Goal: Information Seeking & Learning: Check status

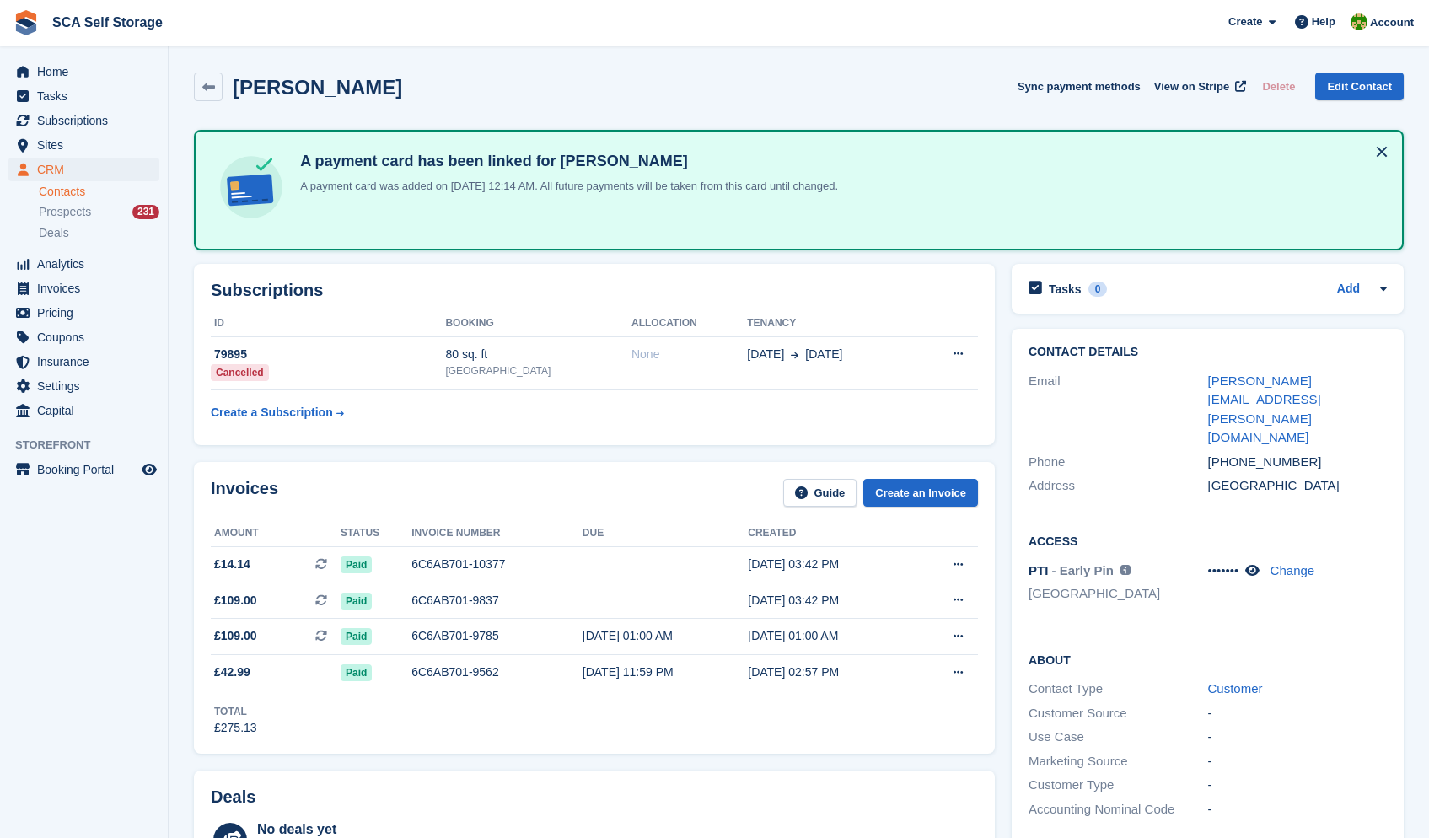
scroll to position [450, 0]
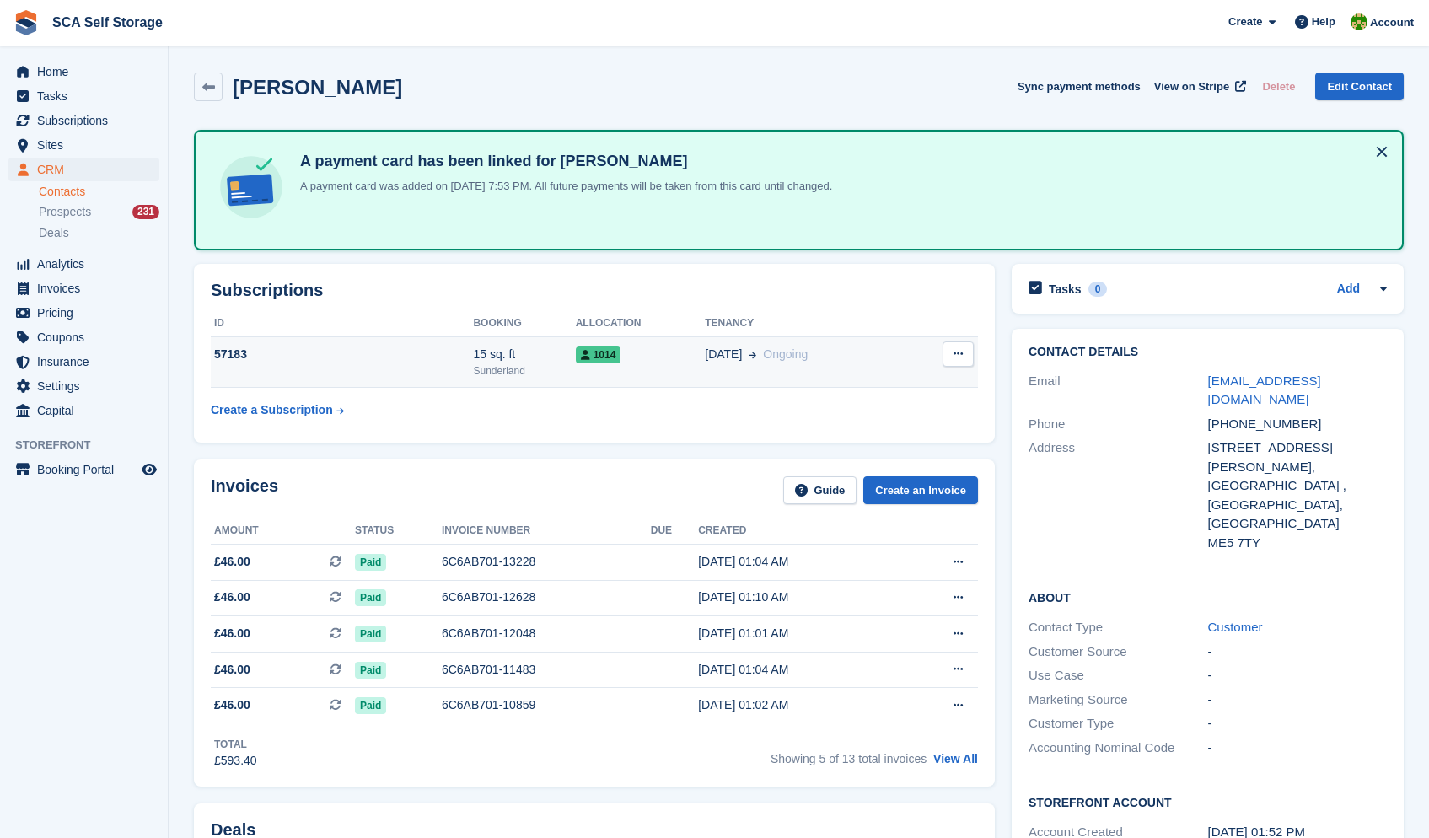
click at [790, 381] on td "[DATE] Ongoing" at bounding box center [806, 361] width 203 height 51
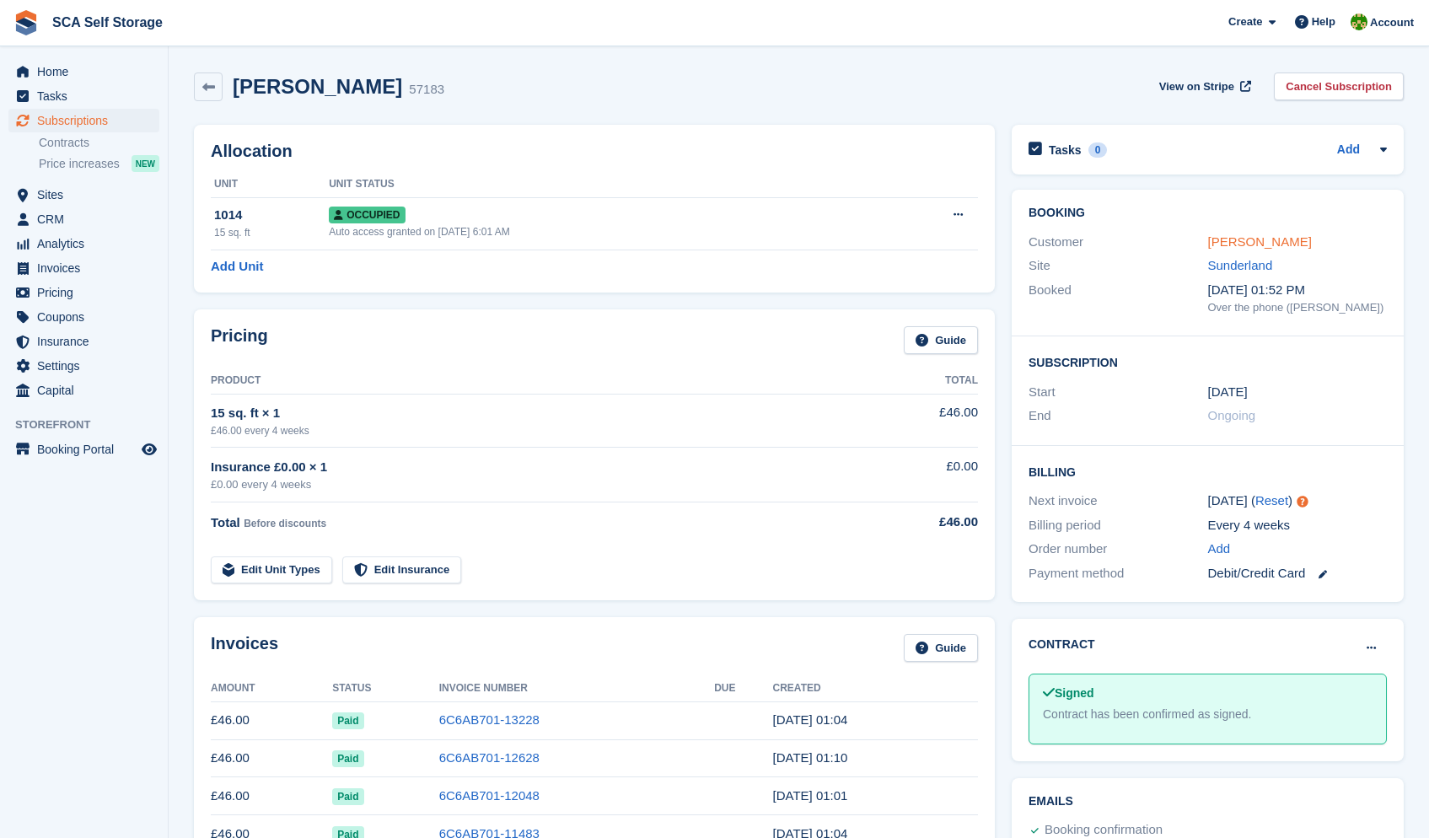
click at [1255, 244] on link "Simon Bell" at bounding box center [1260, 241] width 104 height 14
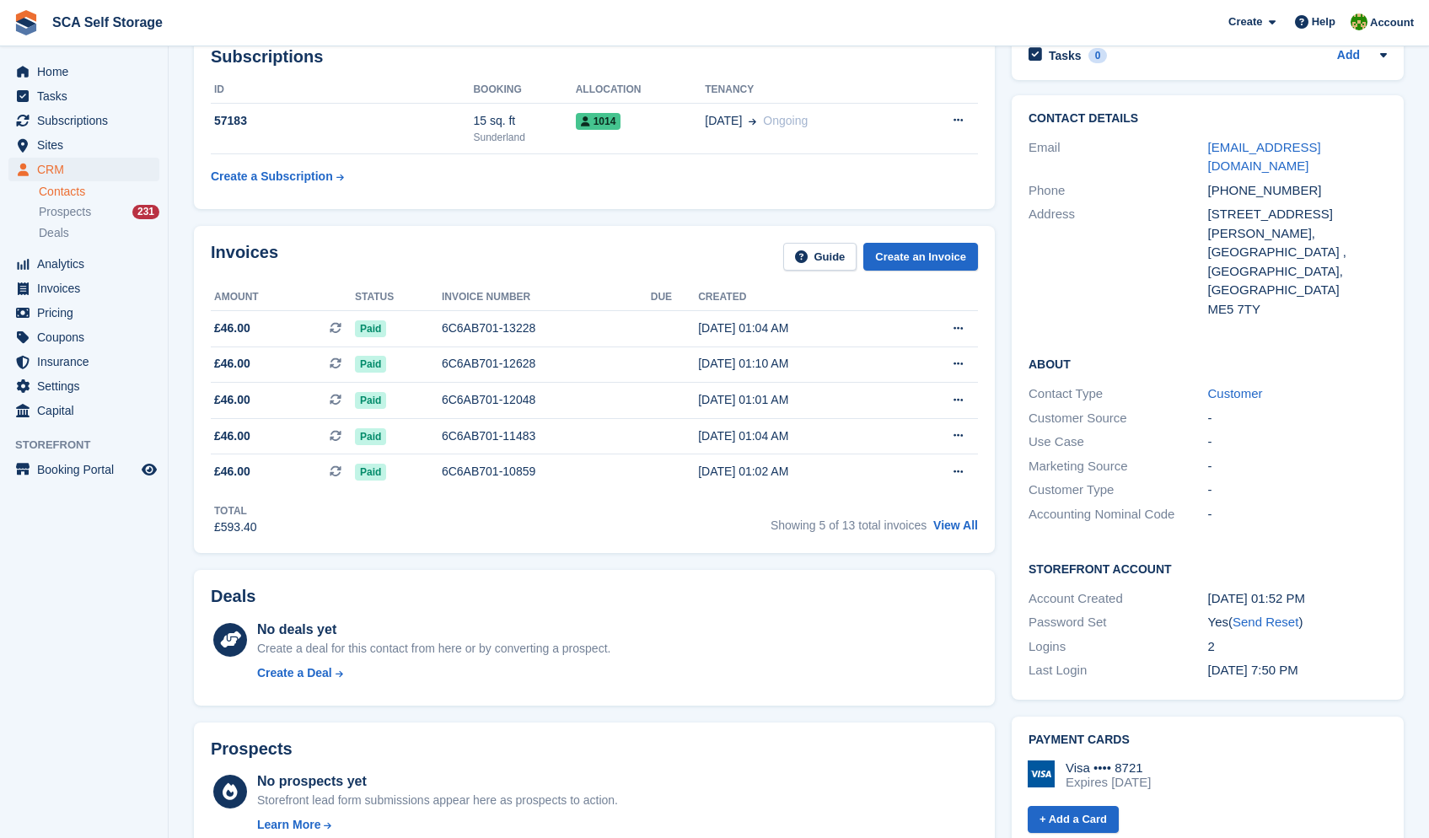
scroll to position [89, 0]
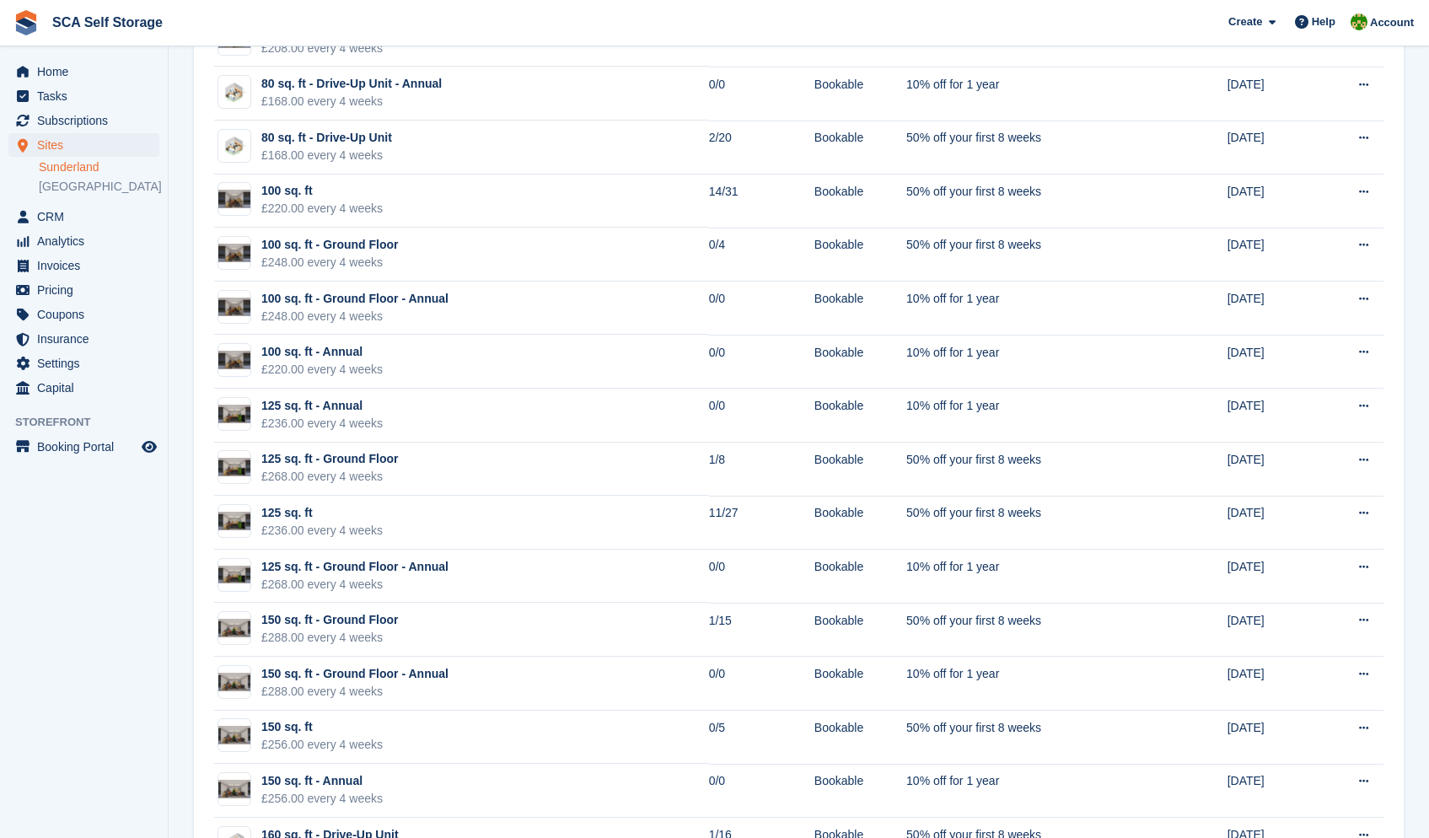
scroll to position [1678, 0]
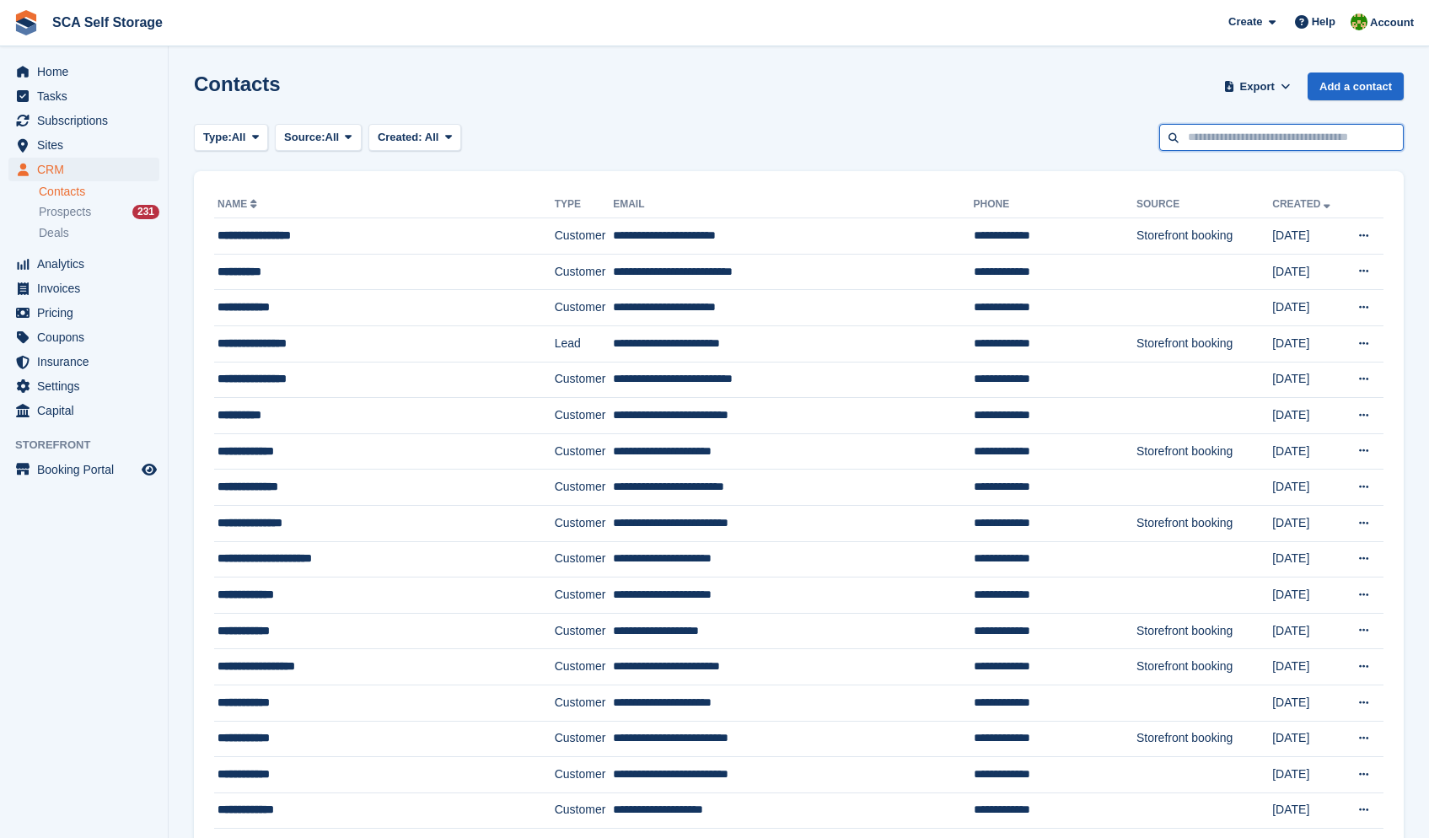
click at [1238, 145] on input "text" at bounding box center [1281, 138] width 244 height 28
type input "******"
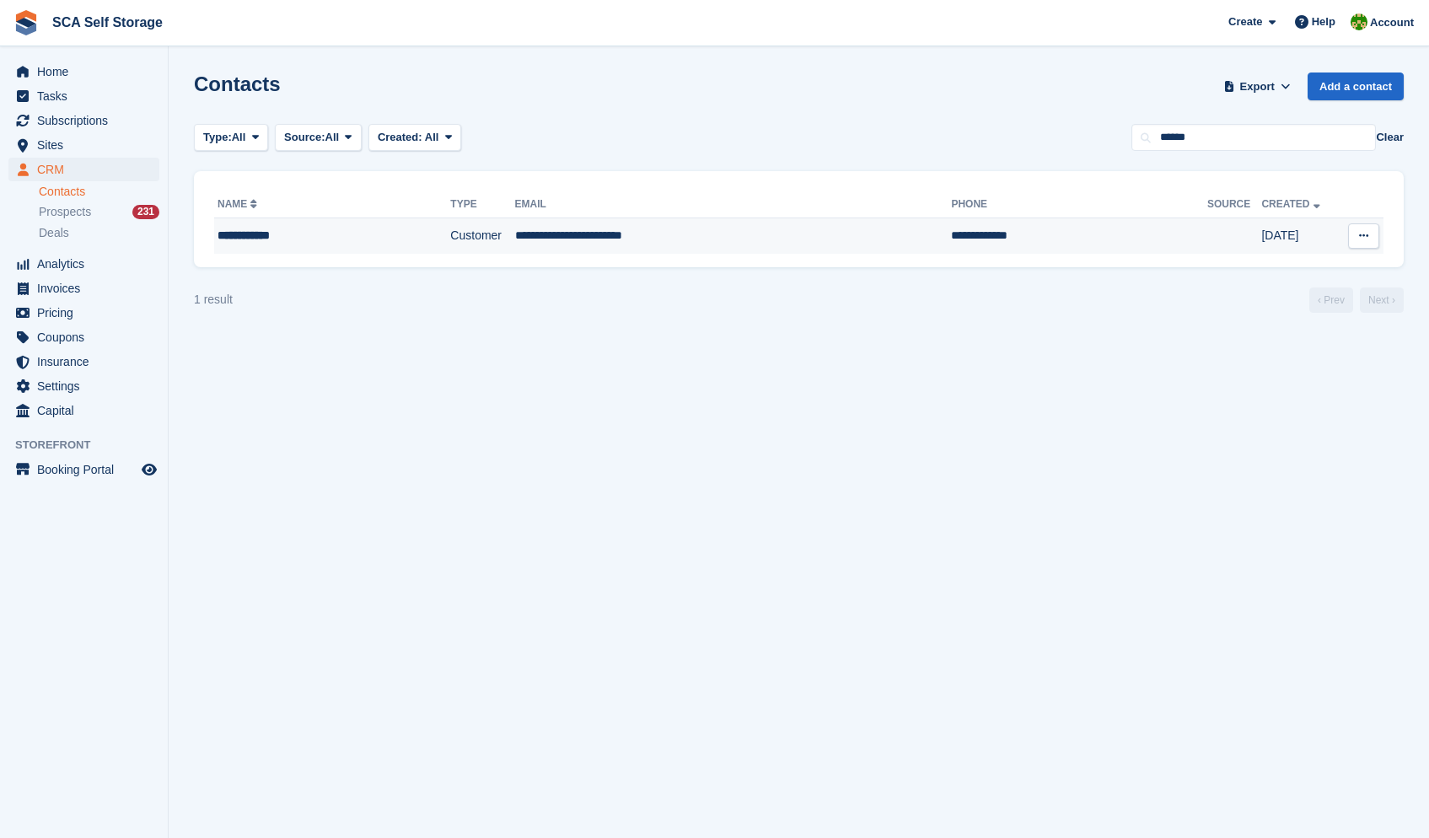
click at [827, 230] on td "**********" at bounding box center [733, 235] width 437 height 35
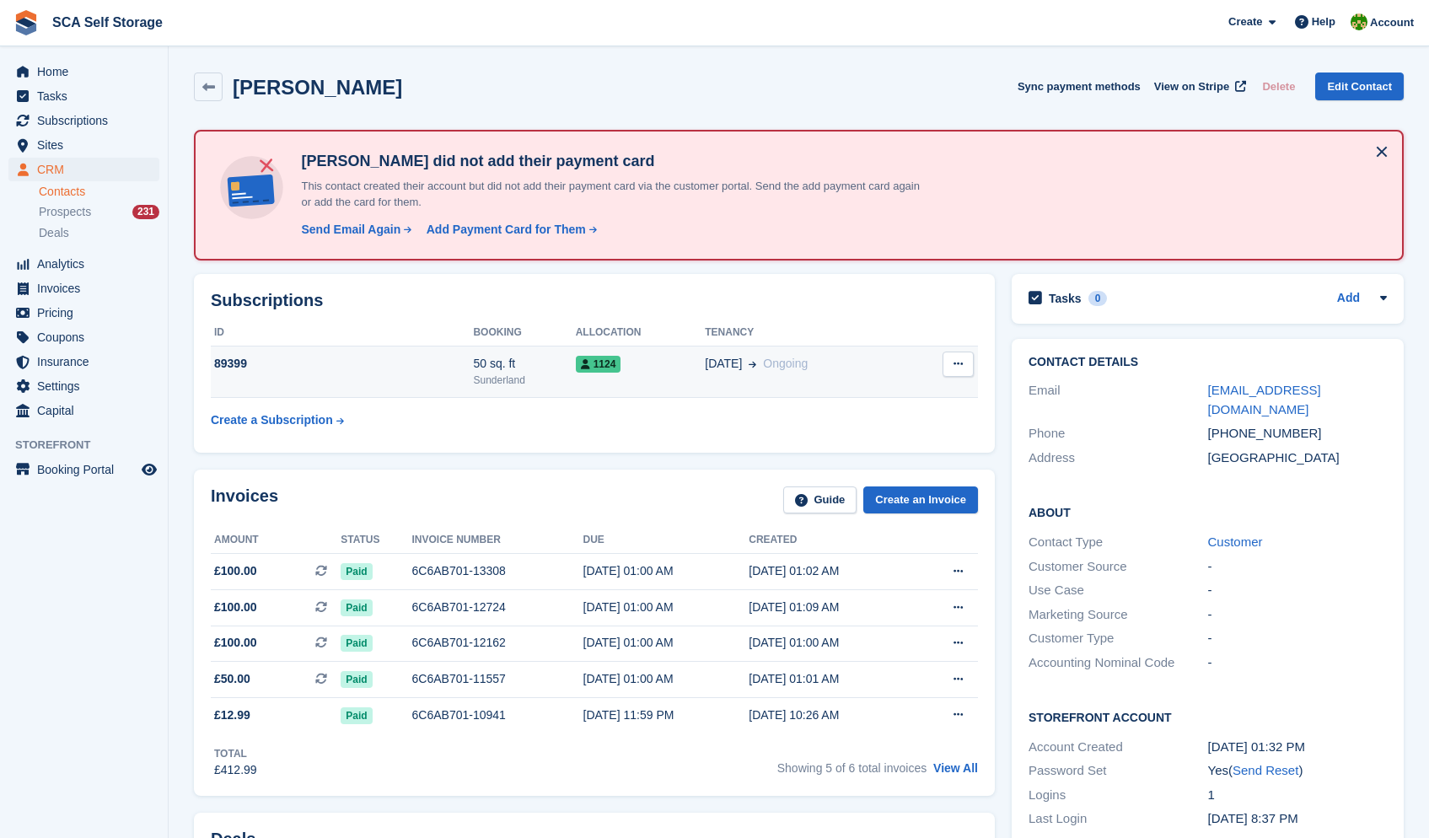
click at [812, 369] on div "09 Jun Ongoing" at bounding box center [806, 364] width 203 height 18
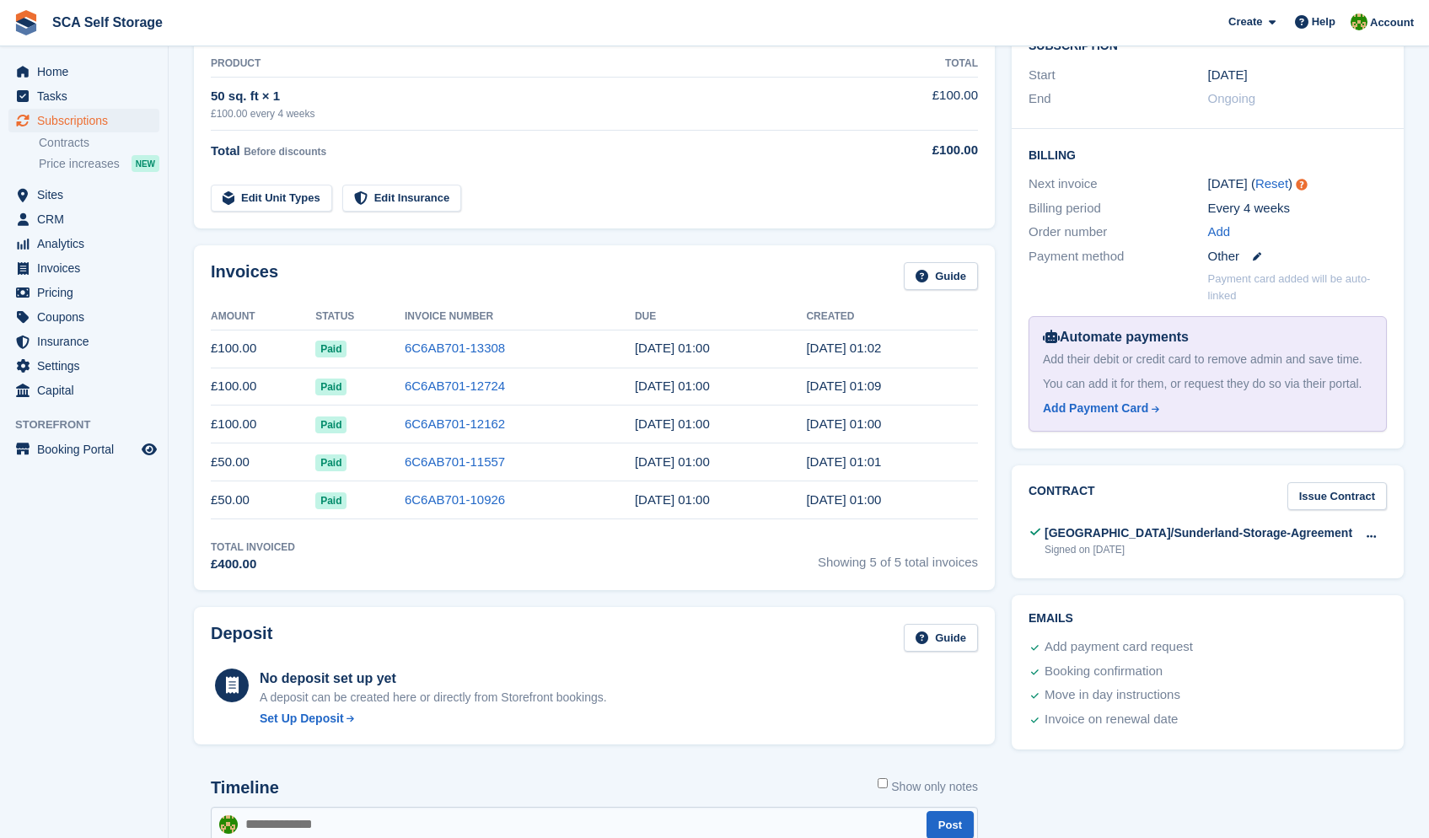
scroll to position [68, 0]
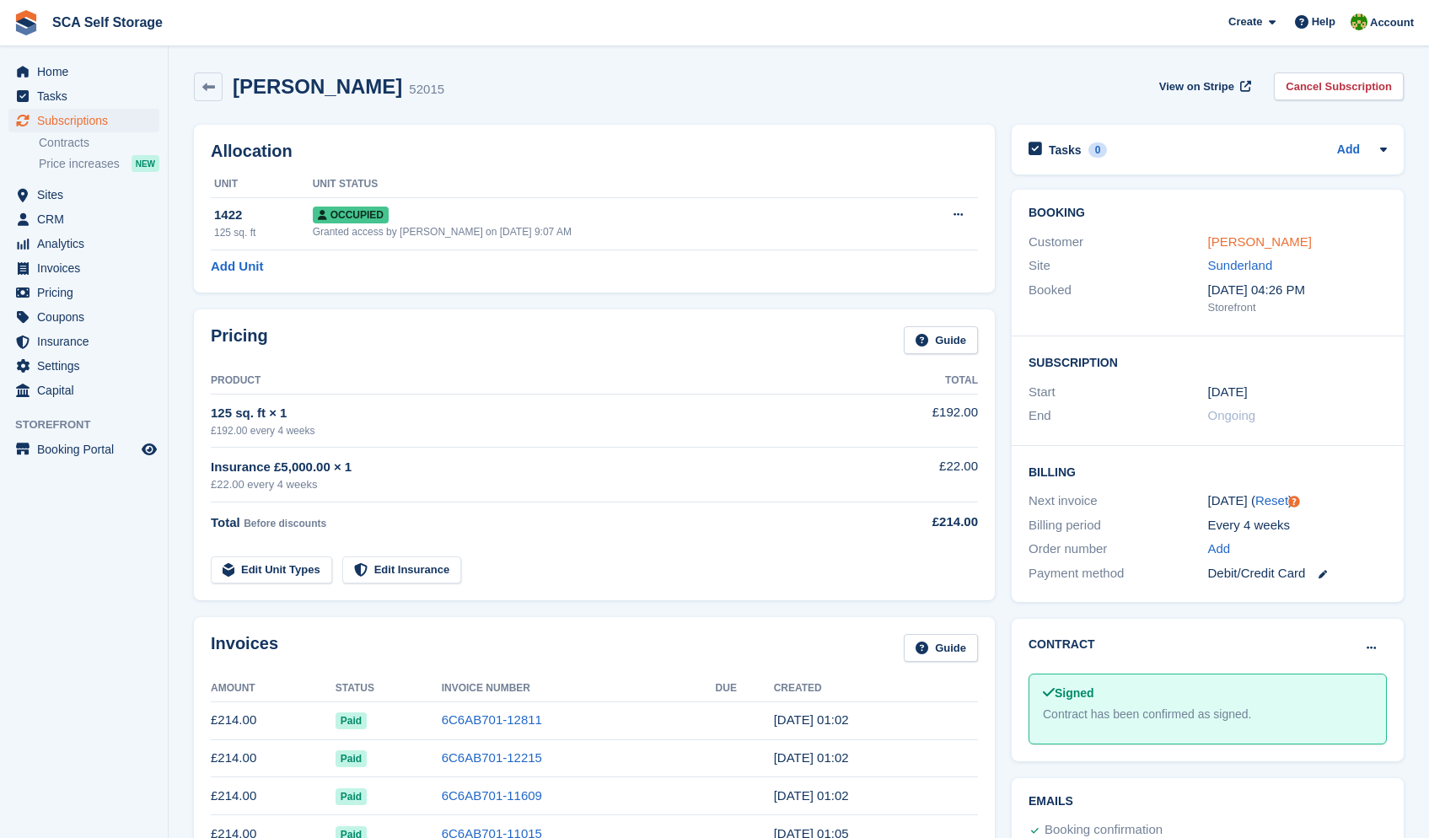
click at [1253, 236] on link "[PERSON_NAME]" at bounding box center [1260, 241] width 104 height 14
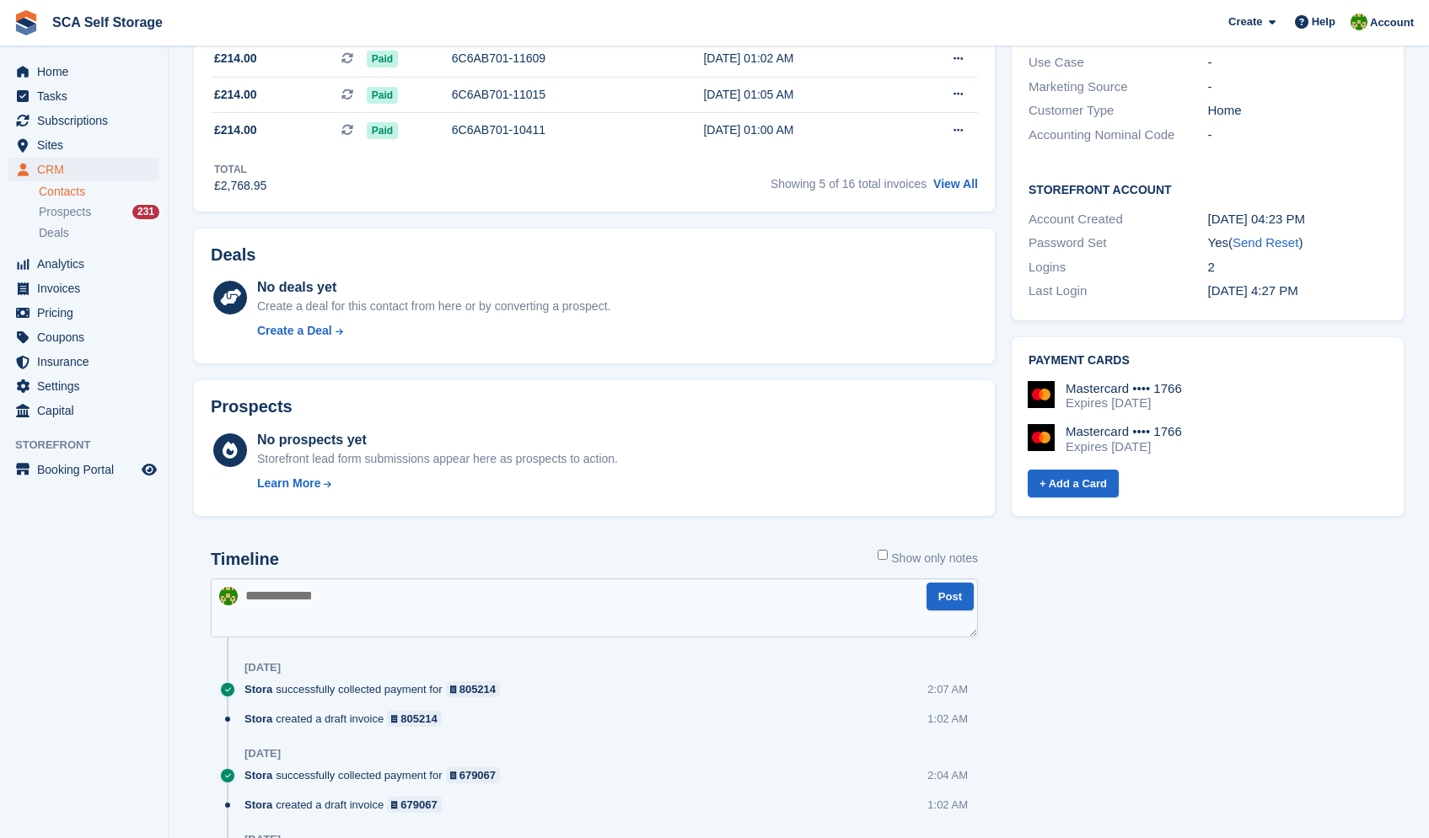
scroll to position [657, 0]
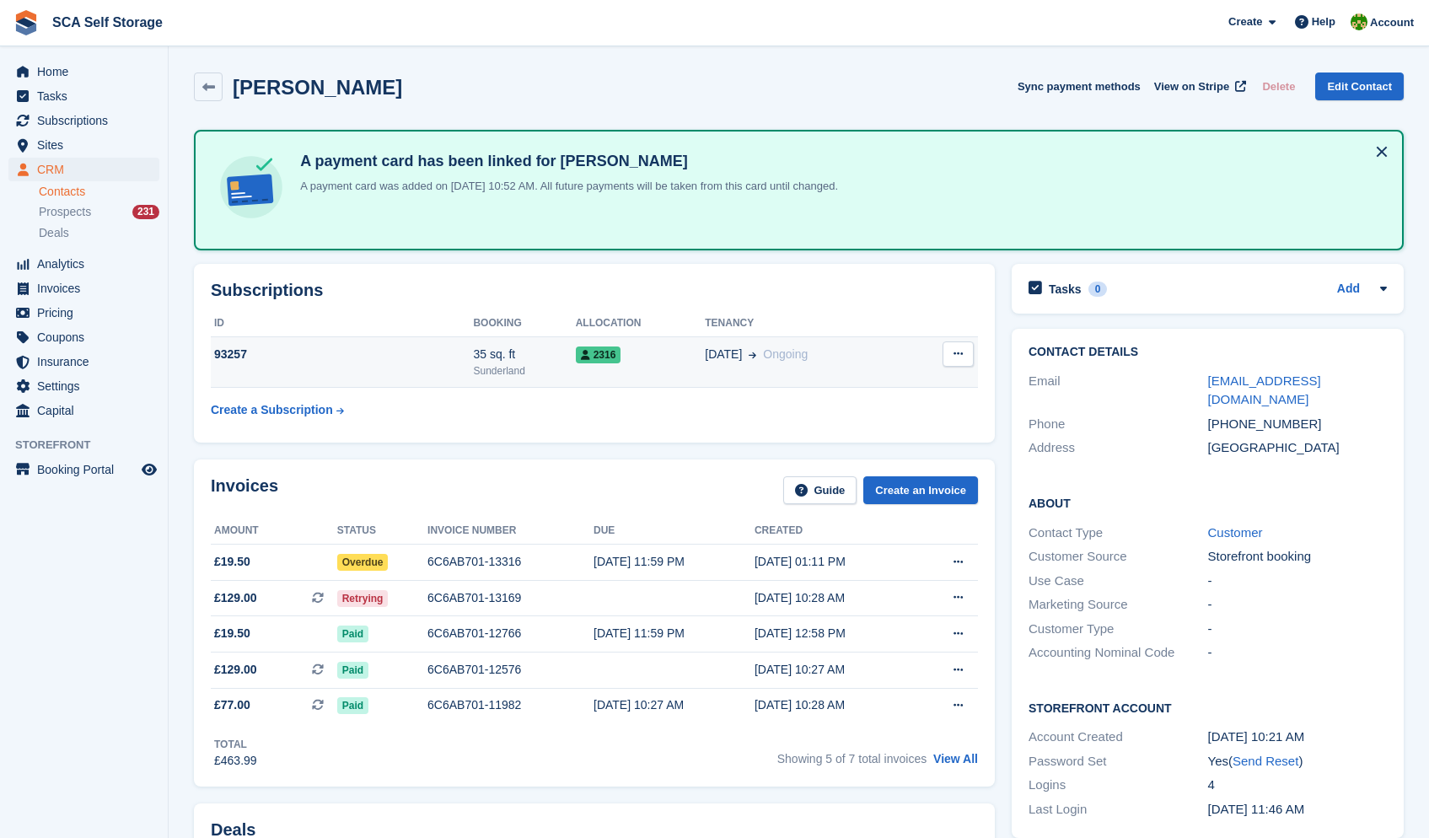
click at [727, 362] on td "30 Jun Ongoing" at bounding box center [806, 361] width 203 height 51
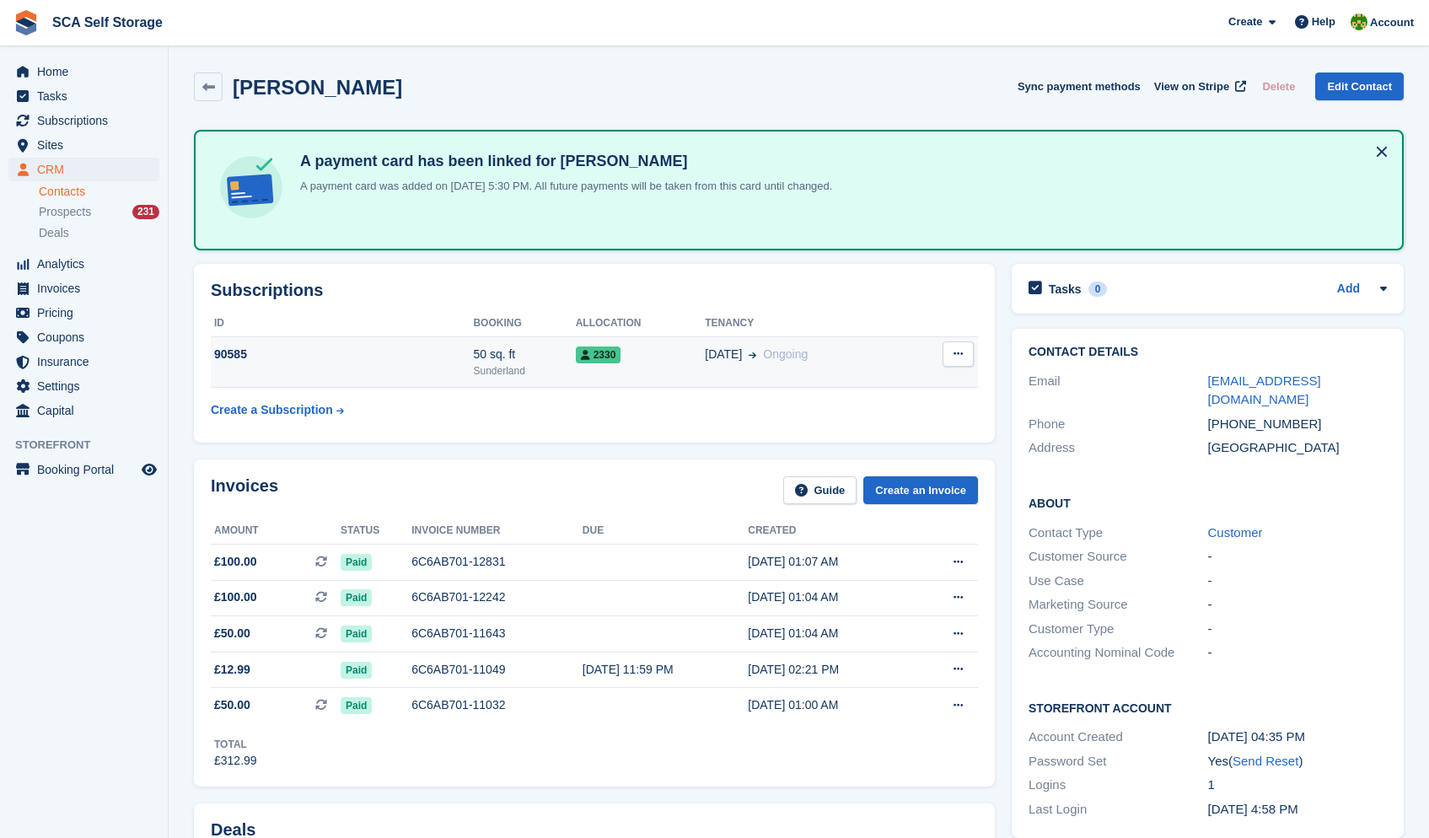
click at [850, 376] on td "13 Jun Ongoing" at bounding box center [806, 361] width 203 height 51
click at [810, 357] on div "13 Jun Ongoing" at bounding box center [806, 355] width 203 height 18
click at [83, 193] on link "Contacts" at bounding box center [99, 192] width 121 height 16
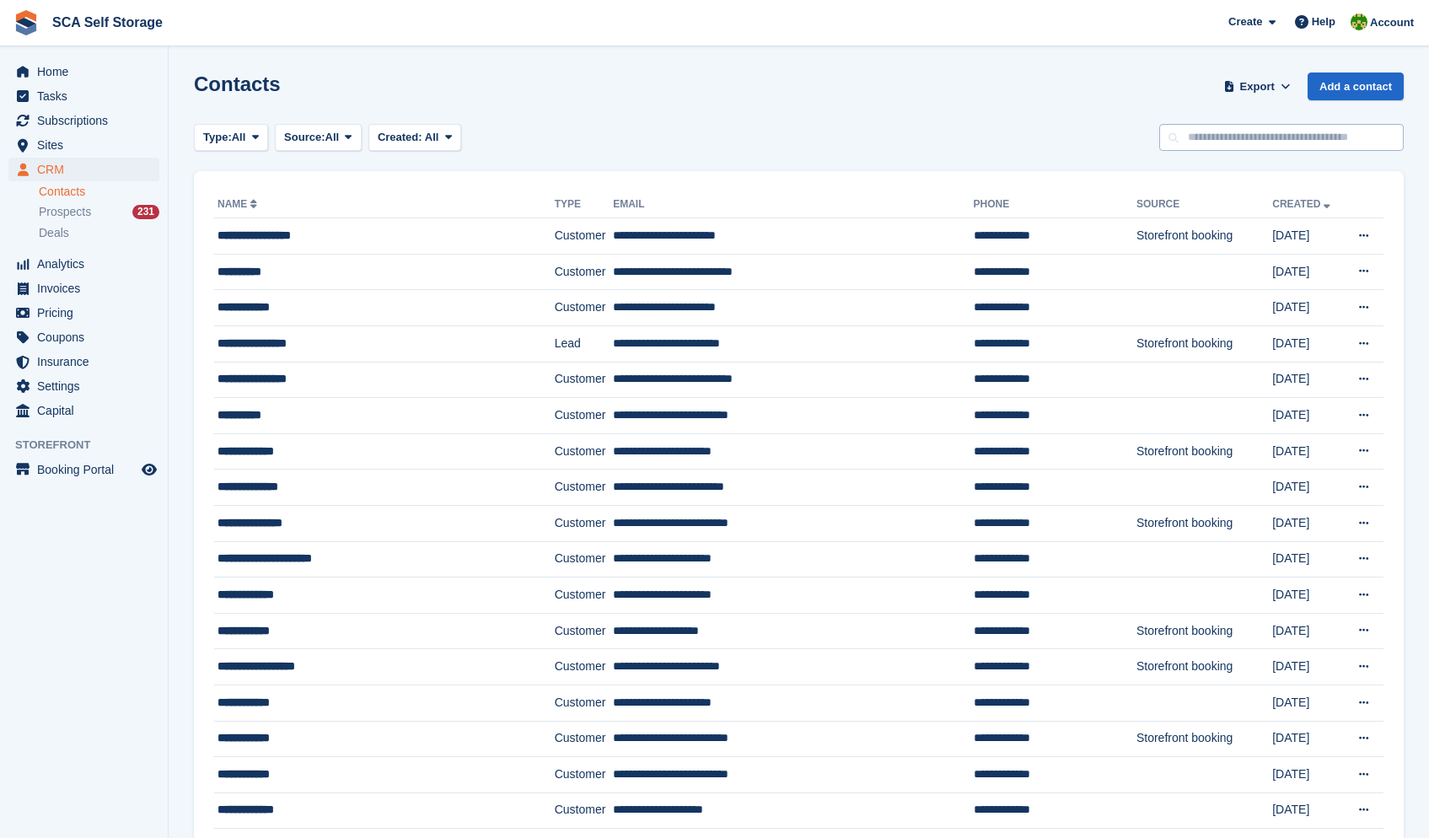
click at [1277, 132] on input "text" at bounding box center [1281, 138] width 244 height 28
type input "******"
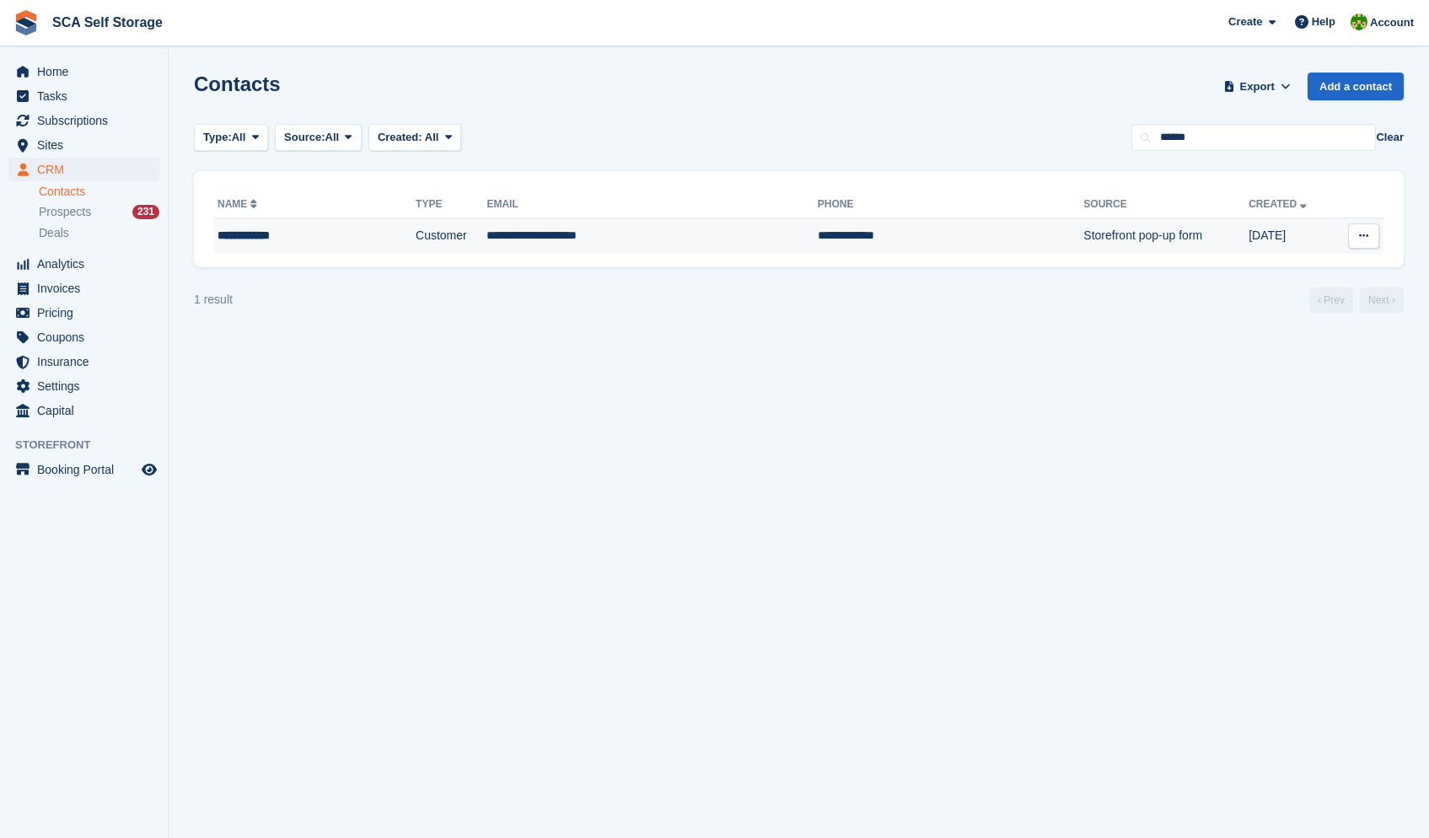
click at [507, 243] on td "**********" at bounding box center [651, 235] width 330 height 35
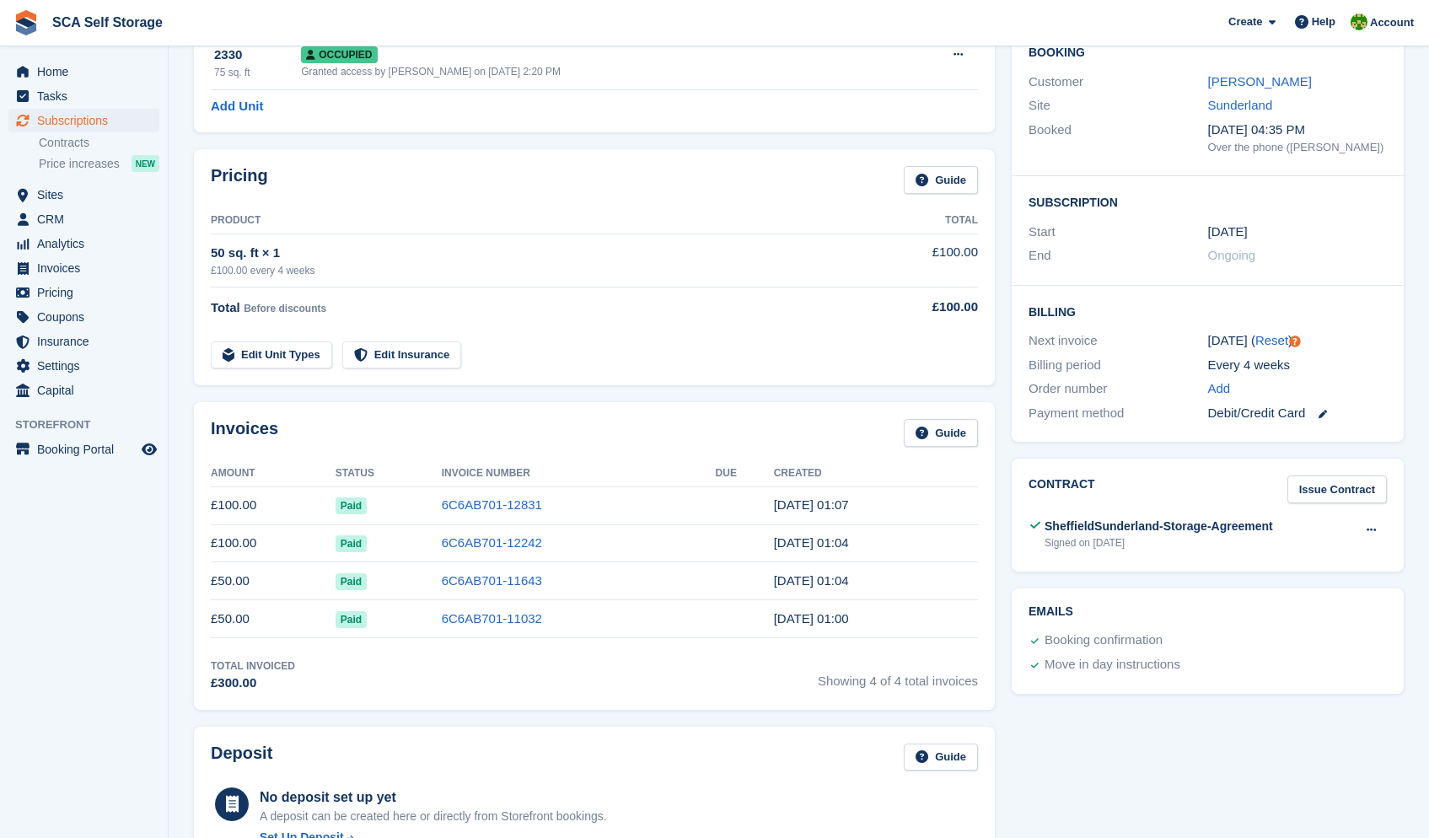
scroll to position [162, 0]
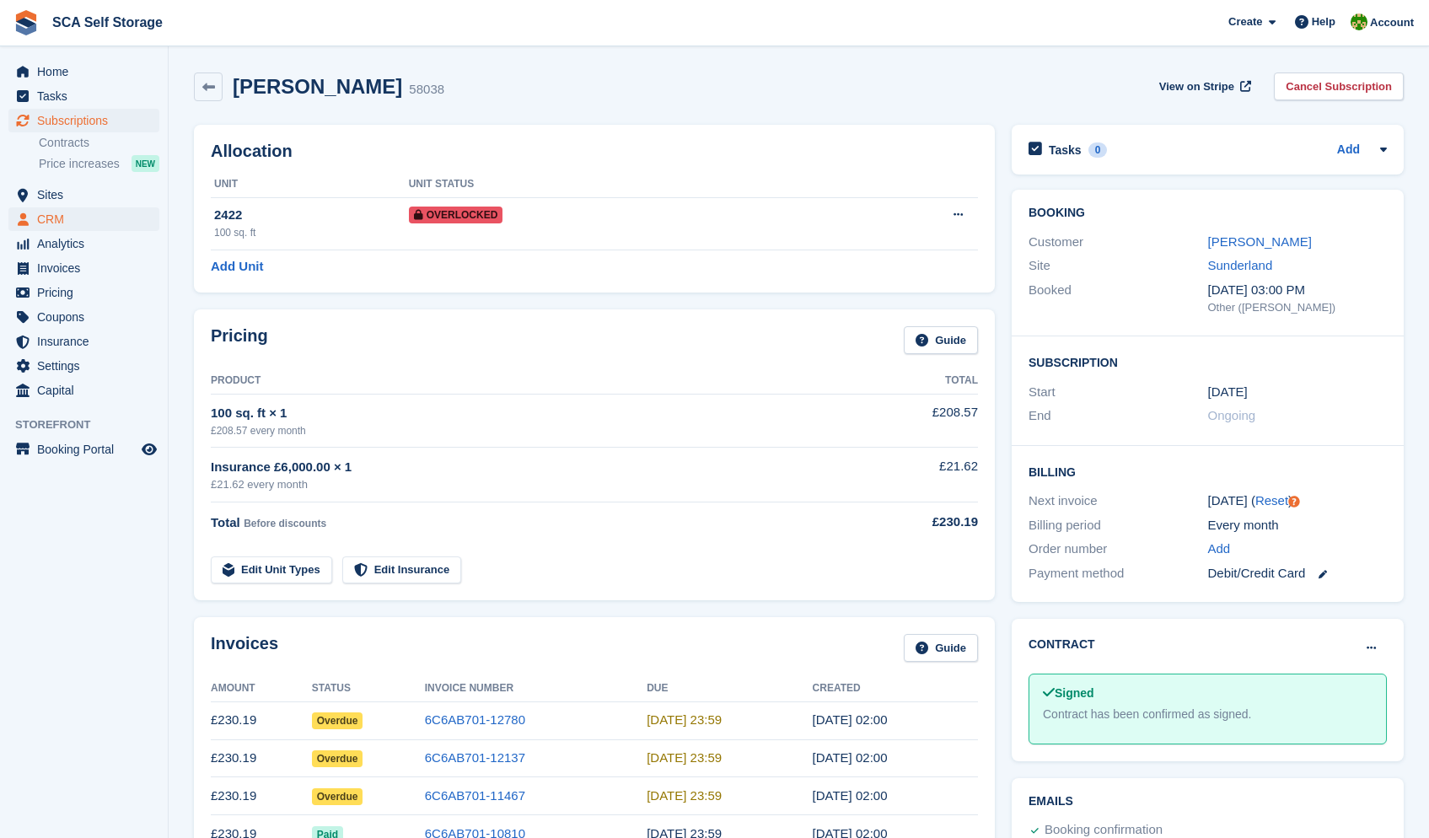
click at [53, 218] on span "CRM" at bounding box center [87, 219] width 101 height 24
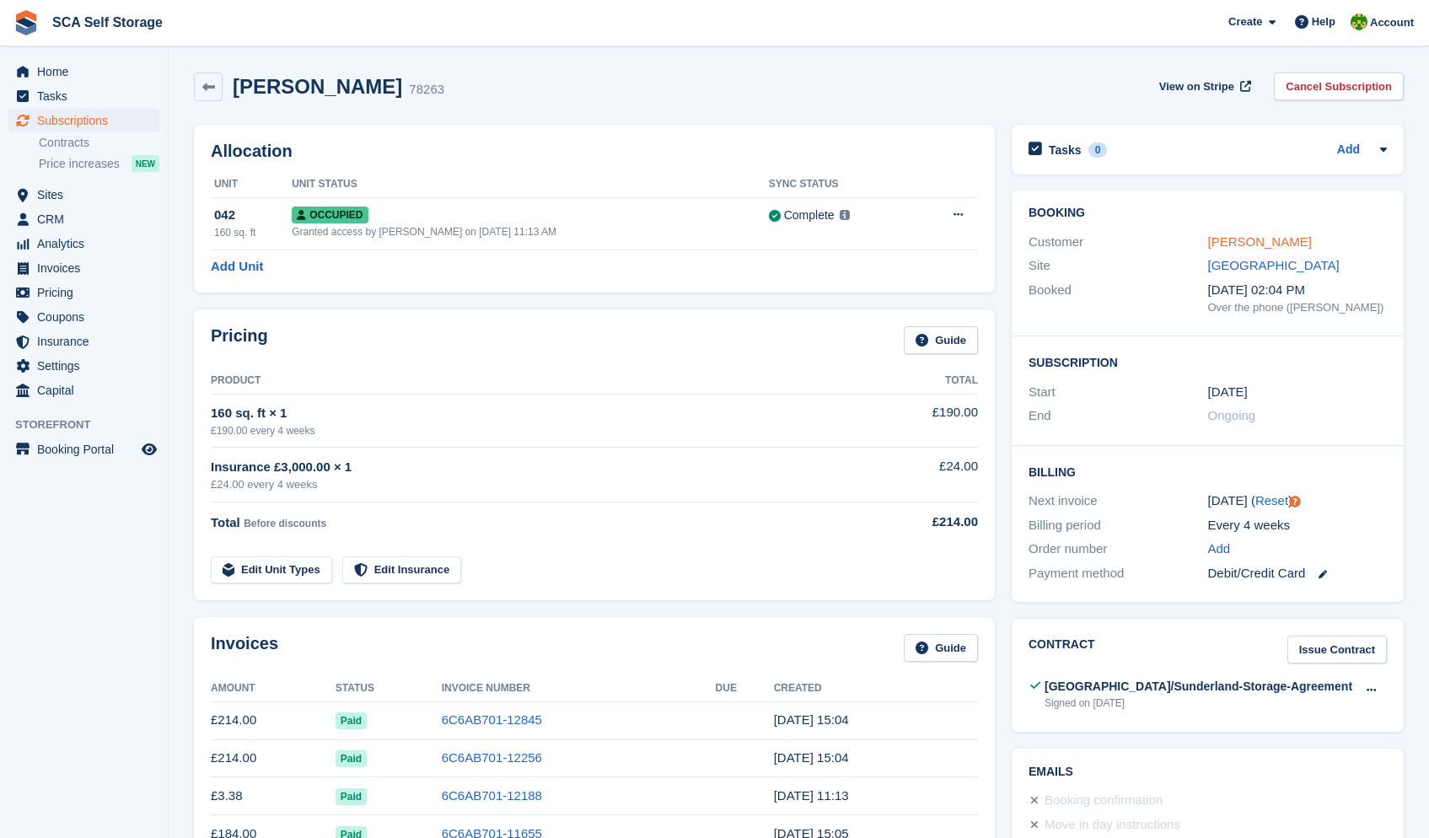
click at [1249, 243] on link "Amy Rose" at bounding box center [1260, 241] width 104 height 14
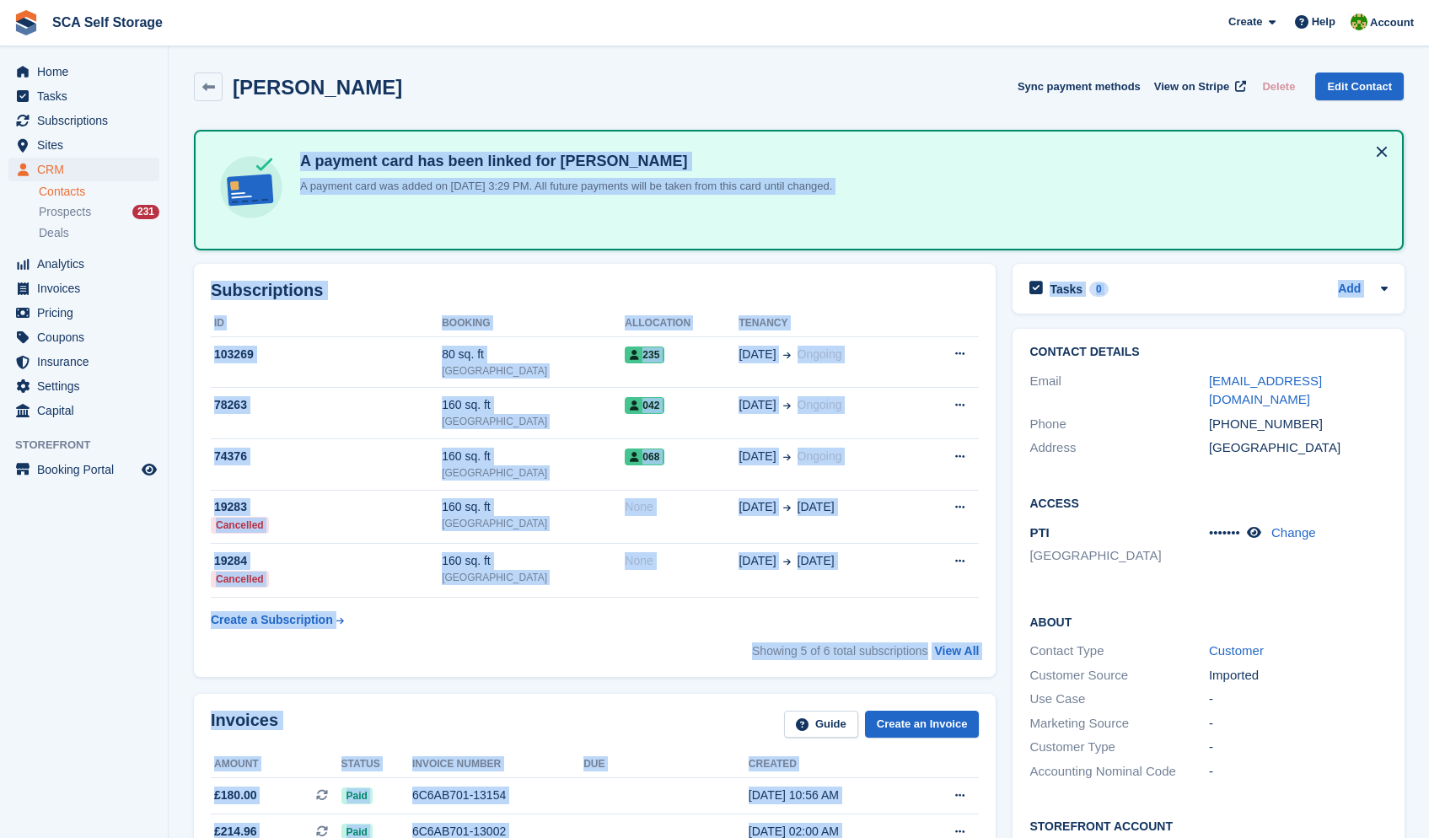
drag, startPoint x: 1428, startPoint y: 149, endPoint x: 1440, endPoint y: 270, distance: 121.2
click at [1428, 270] on html "SCA Self Storage Create Subscription Invoice Contact Deal Discount Page Help Ch…" at bounding box center [714, 419] width 1429 height 838
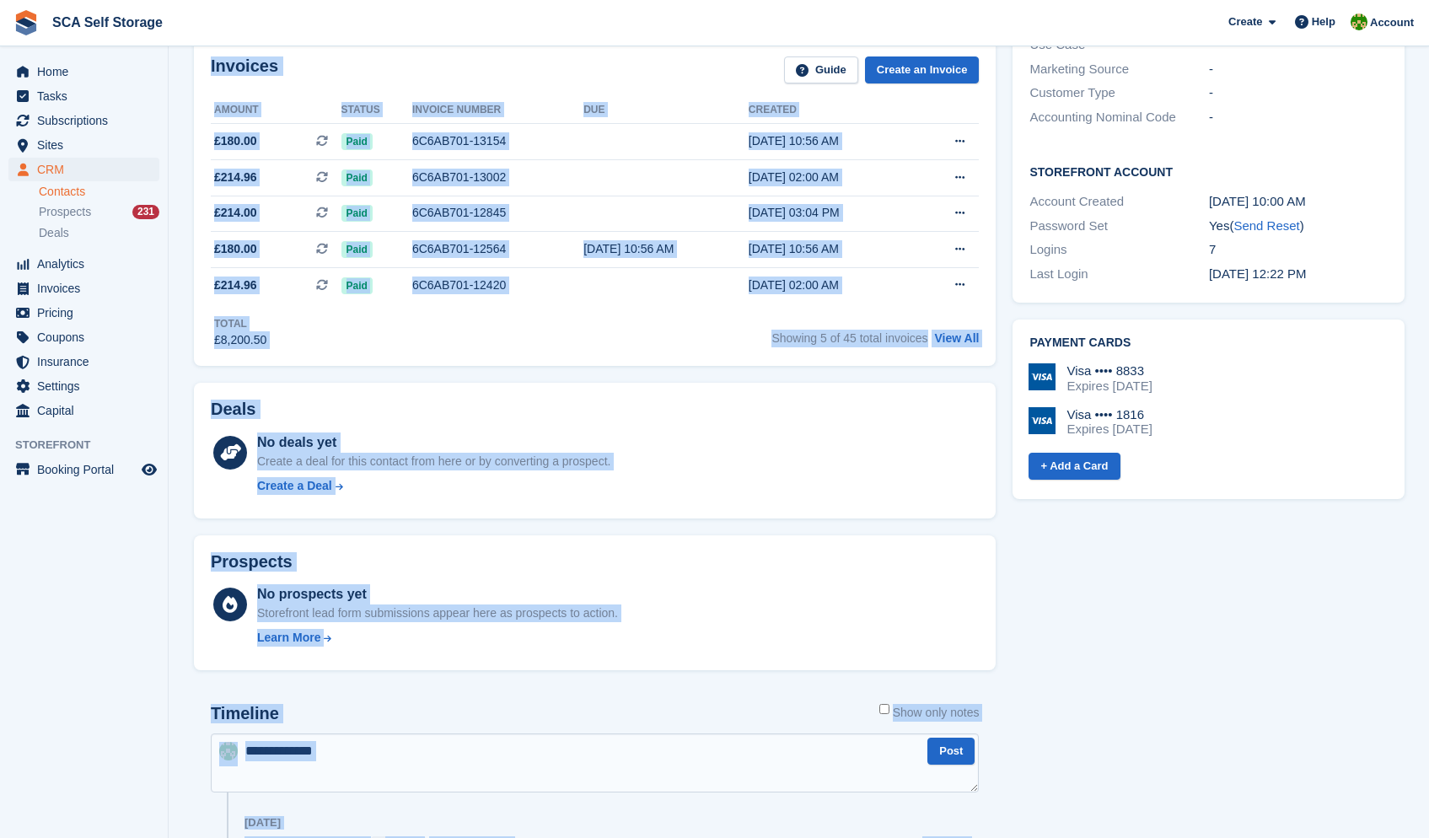
scroll to position [759, 0]
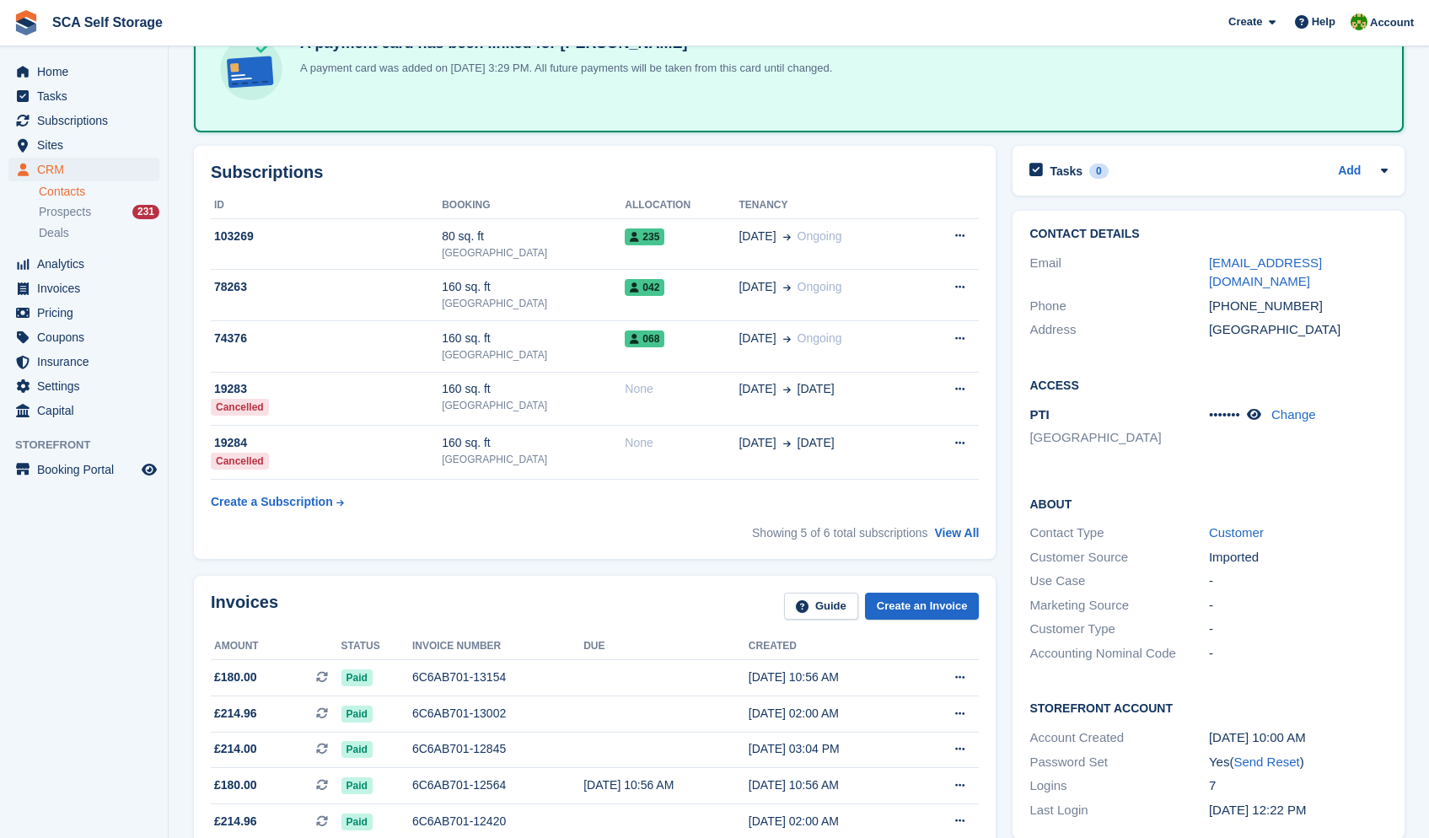
scroll to position [0, 0]
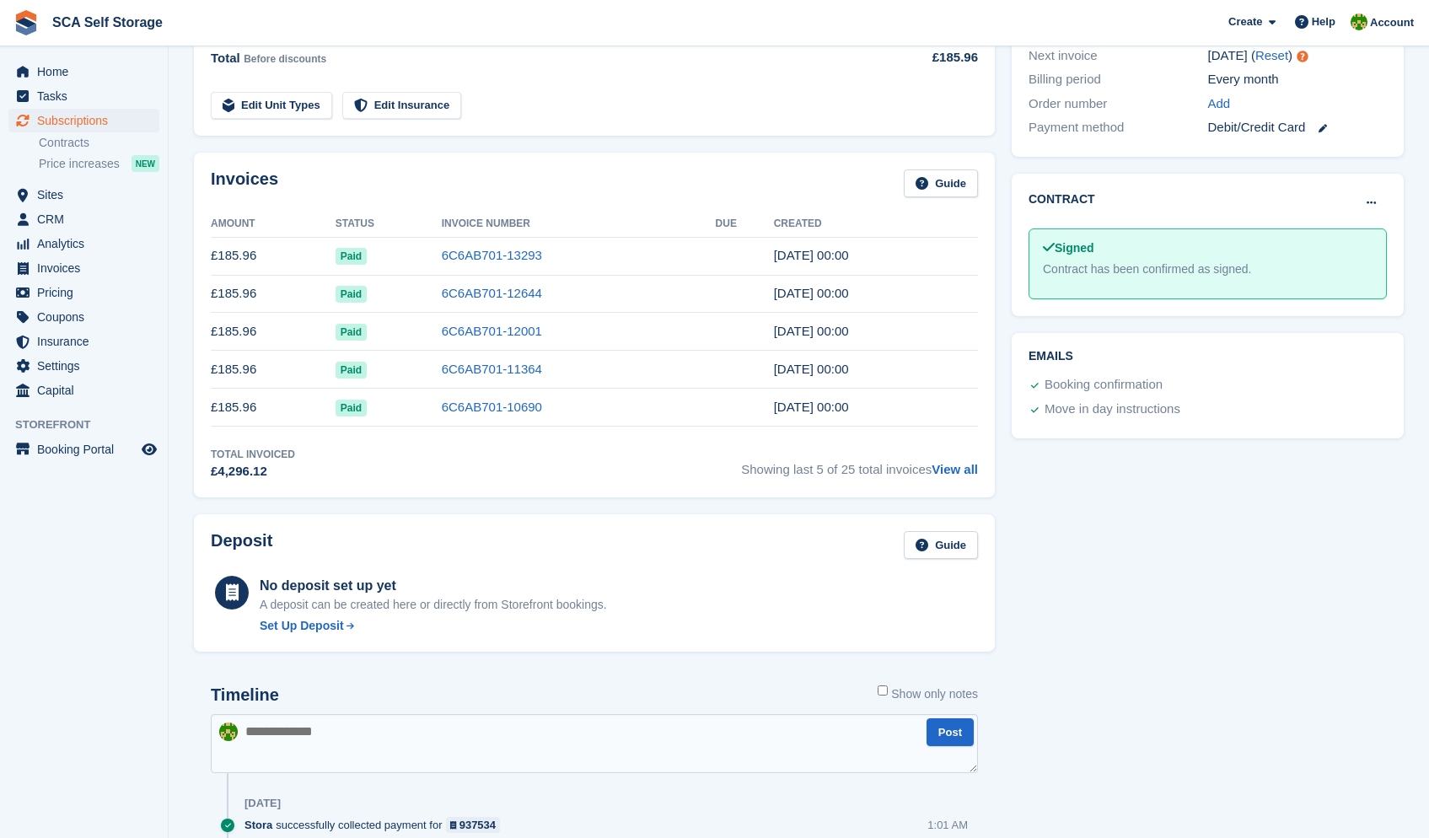
scroll to position [470, 0]
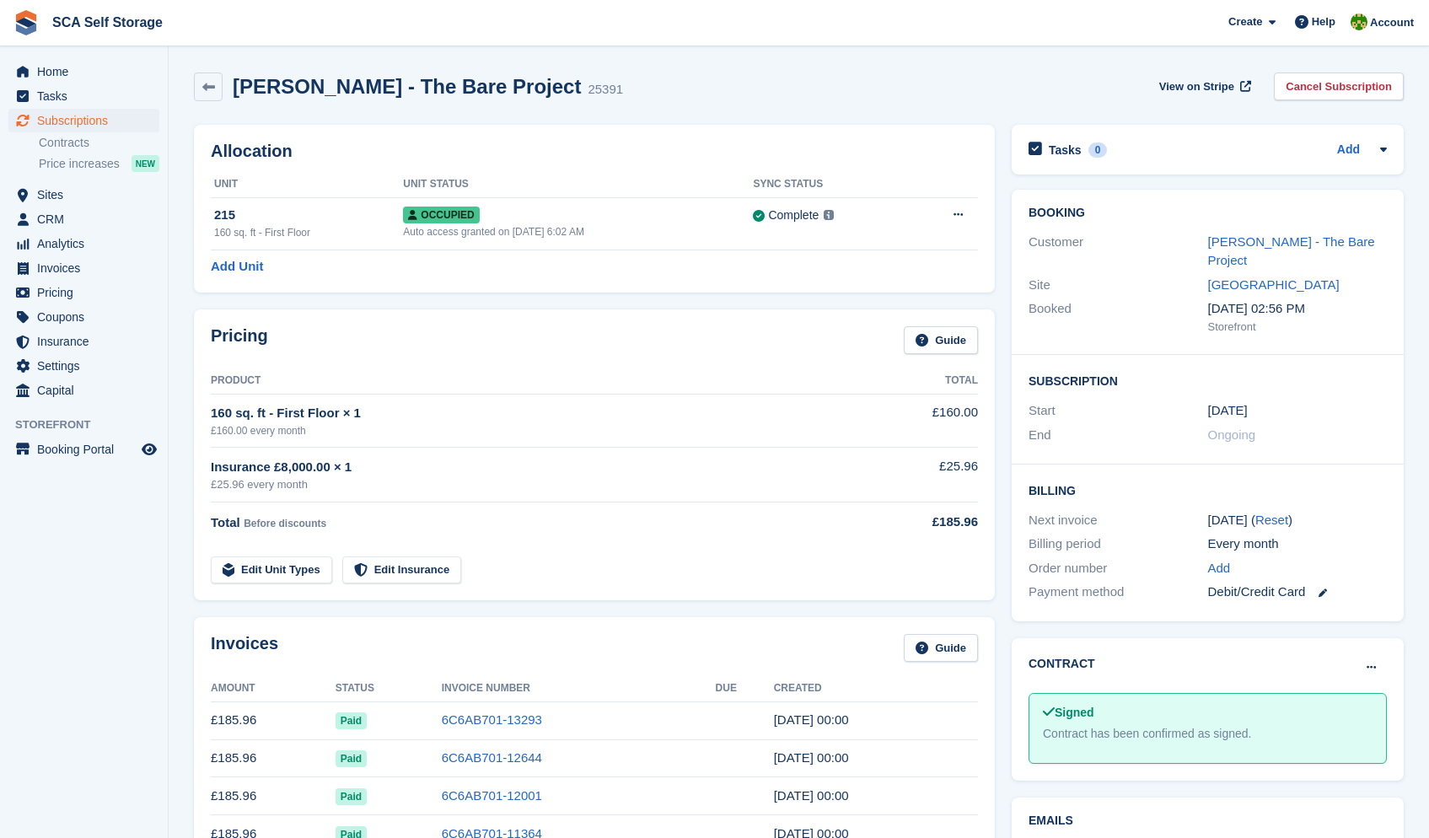
scroll to position [210, 0]
